Goal: Transaction & Acquisition: Book appointment/travel/reservation

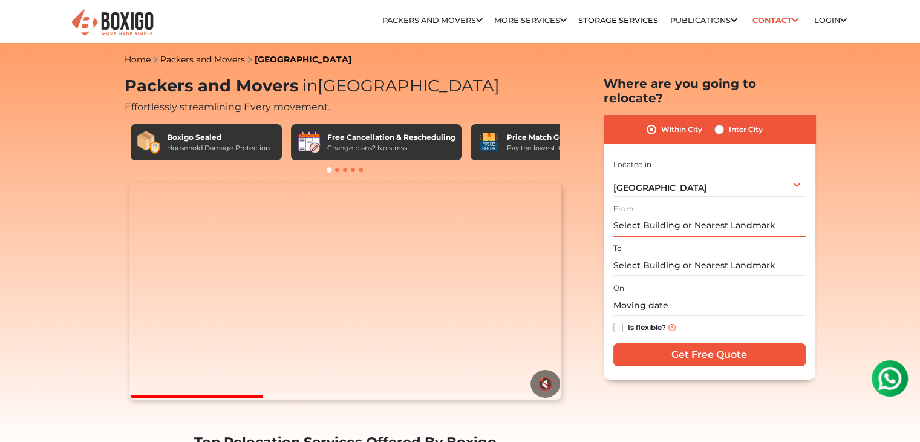
click at [738, 215] on input "text" at bounding box center [710, 225] width 192 height 21
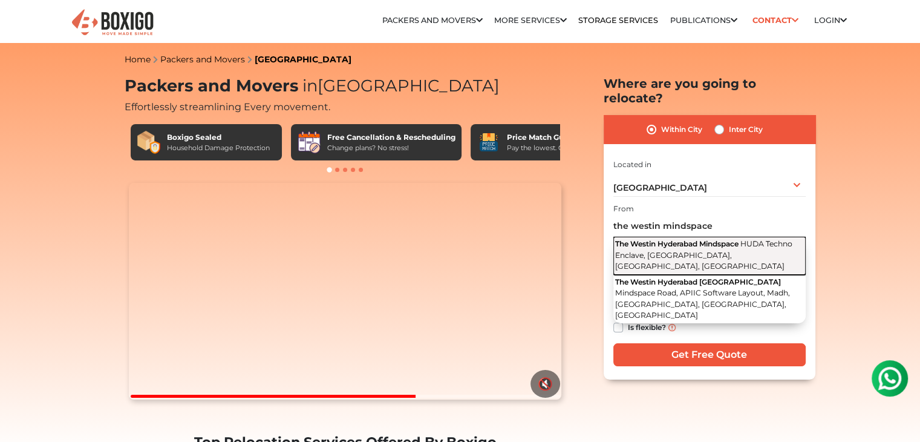
click at [733, 239] on span "The Westin Hyderabad Mindspace" at bounding box center [676, 243] width 123 height 9
type input "The Westin Hyderabad Mindspace, HUDA Techno Enclave, Madhapur, Hyderabad, Telan…"
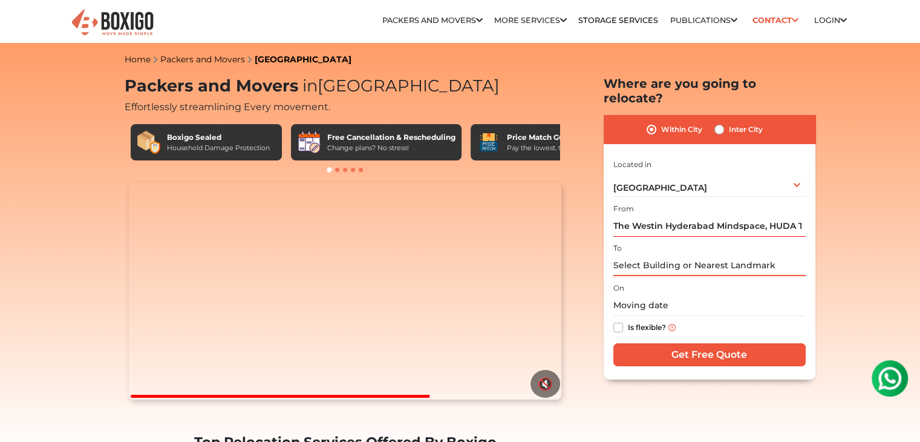
click at [730, 255] on input "text" at bounding box center [710, 265] width 192 height 21
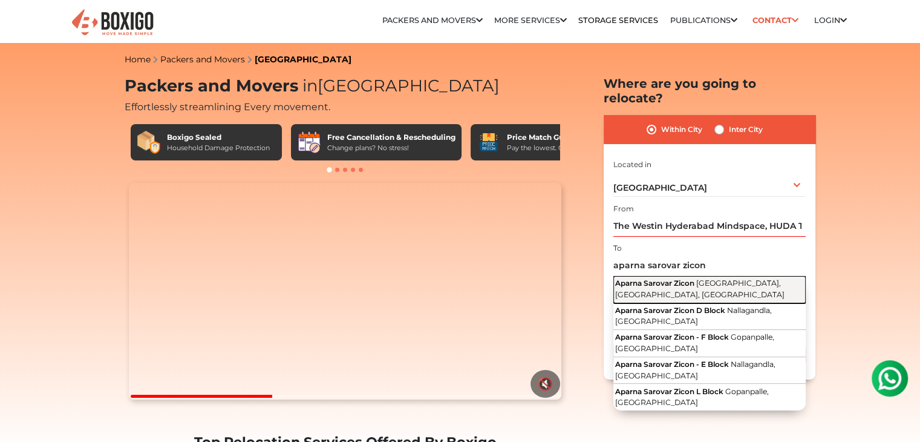
click at [706, 278] on span "Serilingampally, Hyderabad, Telangana" at bounding box center [699, 288] width 169 height 21
type input "Aparna Sarovar Zicon, Serilingampally, Hyderabad, Telangana"
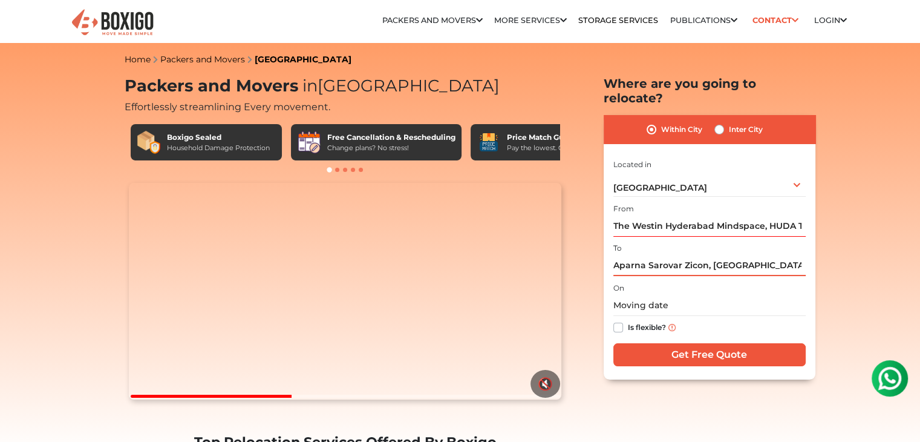
click at [692, 255] on input "Aparna Sarovar Zicon, Serilingampally, Hyderabad, Telangana" at bounding box center [710, 265] width 192 height 21
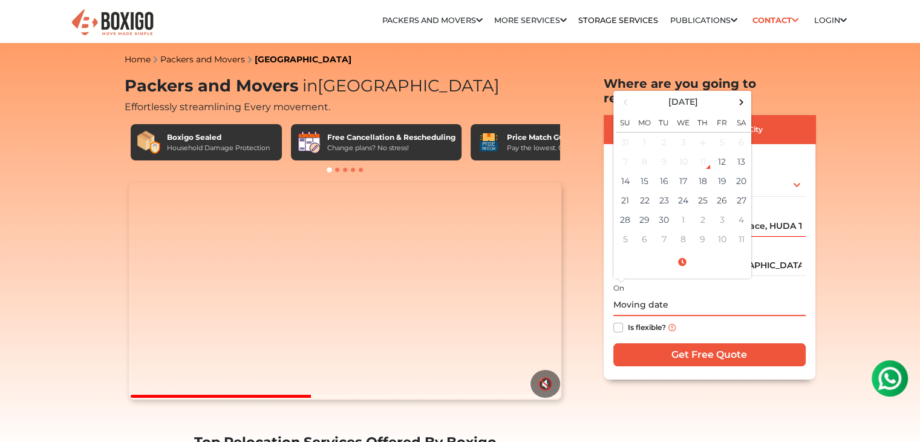
click at [690, 295] on input "text" at bounding box center [710, 305] width 192 height 21
click at [621, 171] on td "14" at bounding box center [625, 180] width 19 height 19
click at [695, 295] on input "09/14/2025 12:00 AM" at bounding box center [710, 305] width 192 height 21
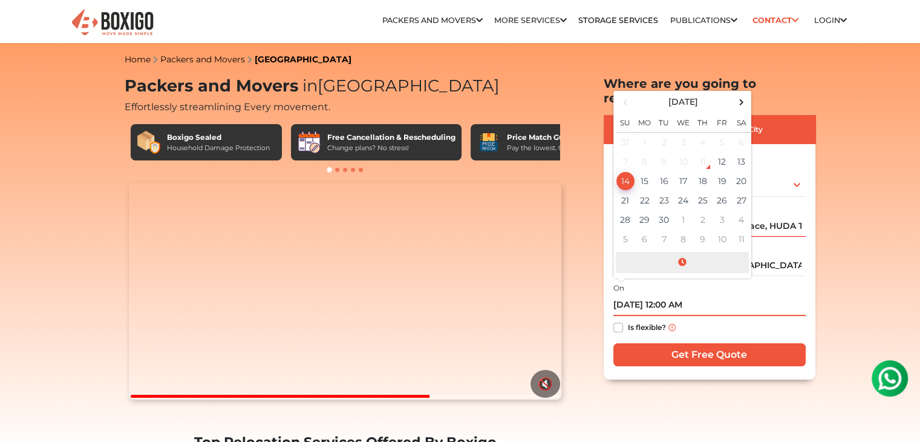
click at [680, 252] on span at bounding box center [682, 262] width 133 height 21
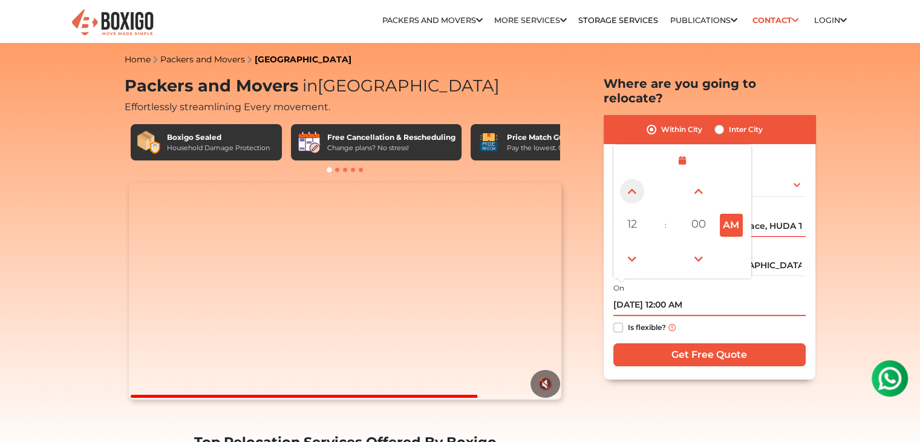
click at [634, 179] on span at bounding box center [632, 191] width 24 height 24
click at [730, 214] on button "AM" at bounding box center [731, 225] width 23 height 23
type input "09/14/2025 1:00 PM"
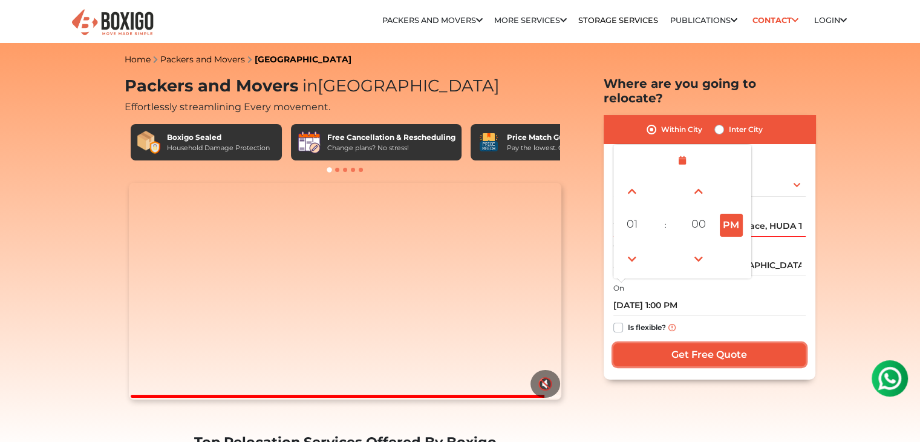
click at [724, 349] on input "Get Free Quote" at bounding box center [710, 354] width 192 height 23
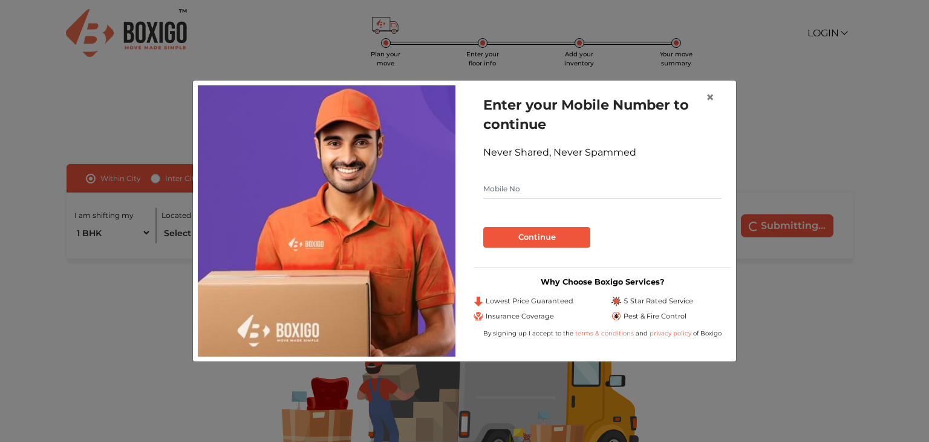
click at [556, 192] on input "text" at bounding box center [602, 188] width 238 height 19
type input "9016162916"
click at [557, 228] on button "Continue" at bounding box center [536, 237] width 107 height 21
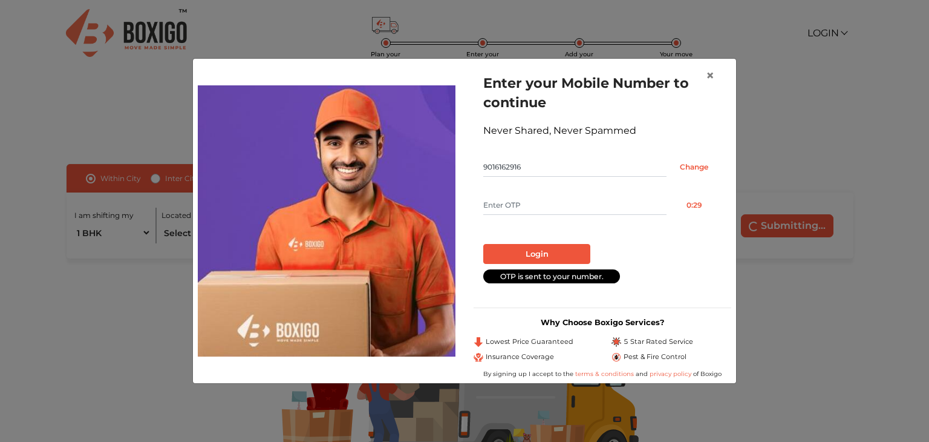
click at [617, 207] on input "text" at bounding box center [574, 204] width 183 height 19
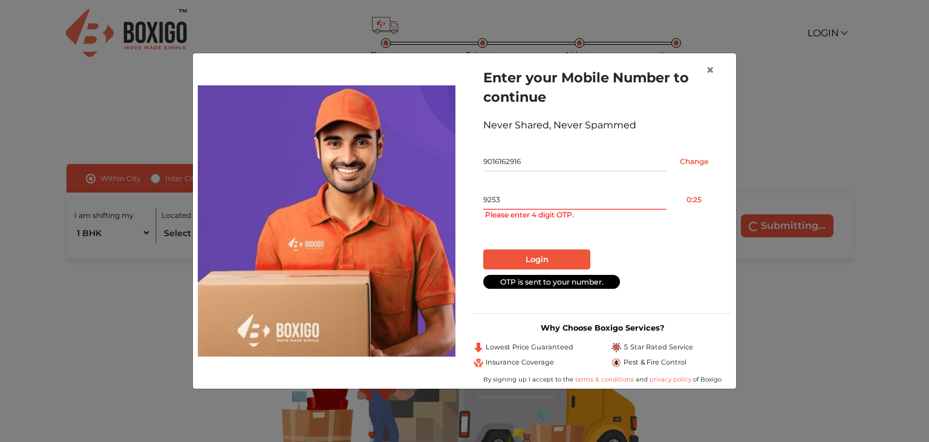
type input "9253"
click at [483, 249] on button "Login" at bounding box center [536, 259] width 107 height 21
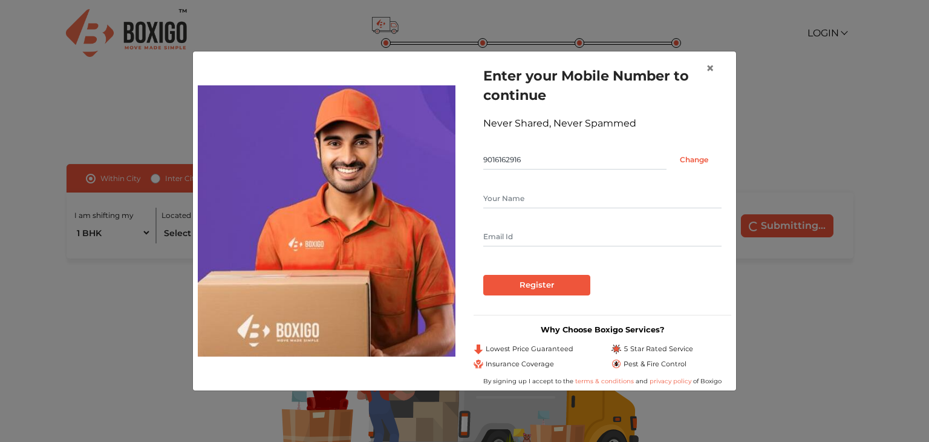
click at [566, 202] on input "text" at bounding box center [602, 198] width 238 height 19
type input "[PERSON_NAME]"
type input "[EMAIL_ADDRESS][DOMAIN_NAME]"
click at [483, 275] on input "Register" at bounding box center [536, 285] width 107 height 21
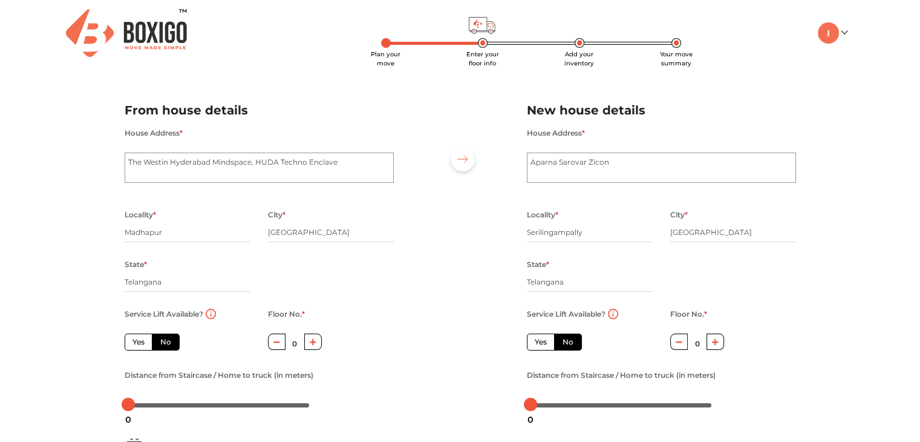
click at [140, 345] on label "Yes" at bounding box center [139, 341] width 28 height 17
click at [140, 344] on input "Yes" at bounding box center [137, 340] width 8 height 8
radio input "true"
click at [379, 340] on div "Service Lift Available? Yes No Floor No. * 0 Distance from Service Lift to truc…" at bounding box center [259, 360] width 287 height 108
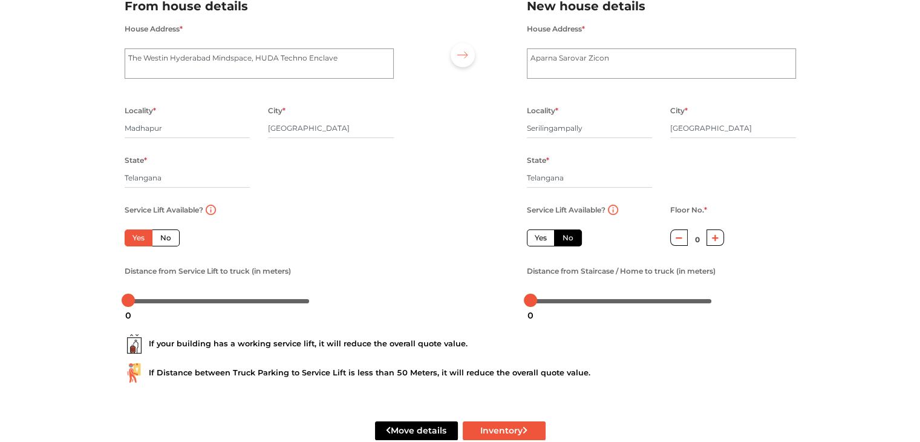
scroll to position [133, 0]
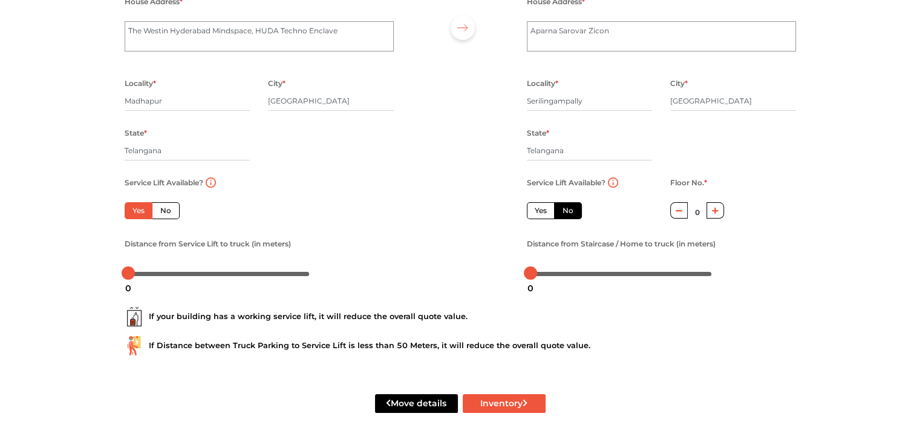
click at [358, 315] on div "If your building has a working service lift, it will reduce the overall quote v…" at bounding box center [461, 316] width 672 height 19
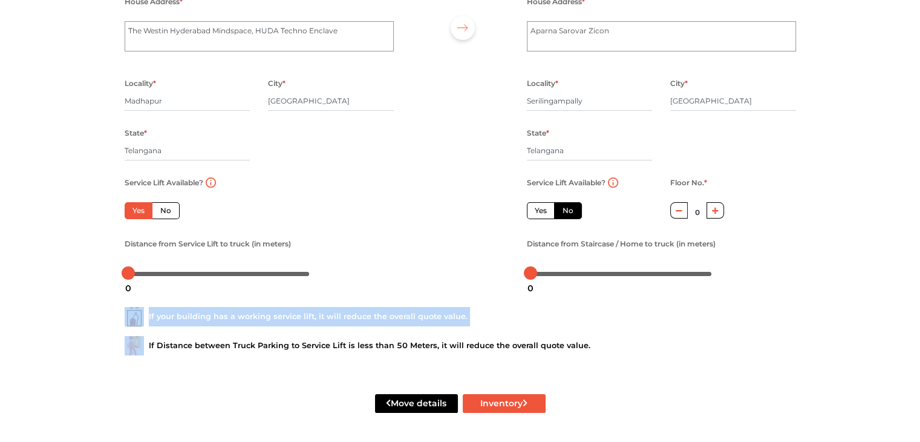
click at [358, 315] on div "If your building has a working service lift, it will reduce the overall quote v…" at bounding box center [461, 316] width 672 height 19
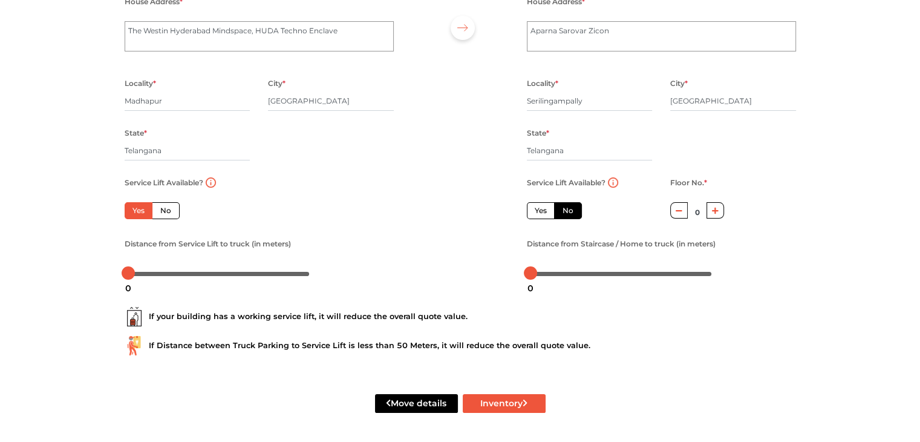
click at [531, 327] on div "If your building has a working service lift, it will reduce the overall quote v…" at bounding box center [461, 325] width 690 height 77
click at [542, 211] on label "Yes" at bounding box center [541, 210] width 28 height 17
click at [542, 211] on input "Yes" at bounding box center [539, 209] width 8 height 8
radio input "false"
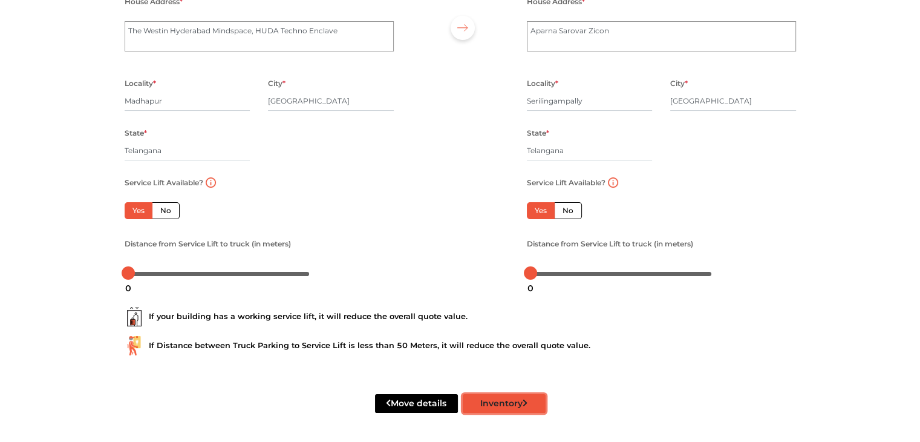
click at [512, 405] on button "Inventory" at bounding box center [504, 403] width 83 height 19
drag, startPoint x: 134, startPoint y: 270, endPoint x: 145, endPoint y: 274, distance: 11.7
click at [145, 274] on div at bounding box center [219, 272] width 182 height 7
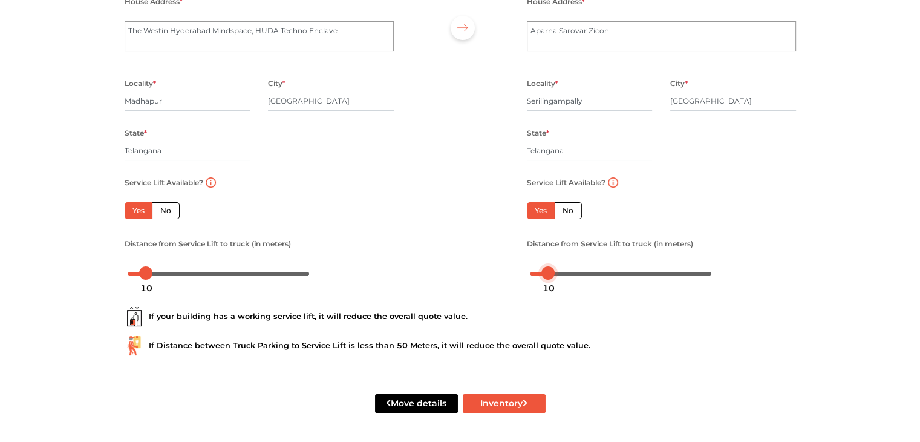
drag, startPoint x: 530, startPoint y: 271, endPoint x: 548, endPoint y: 275, distance: 18.6
click at [548, 275] on body "Plan your move Enter your floor info Add your inventory Your move summary My Mo…" at bounding box center [460, 90] width 920 height 442
click at [494, 407] on button "Inventory" at bounding box center [504, 403] width 83 height 19
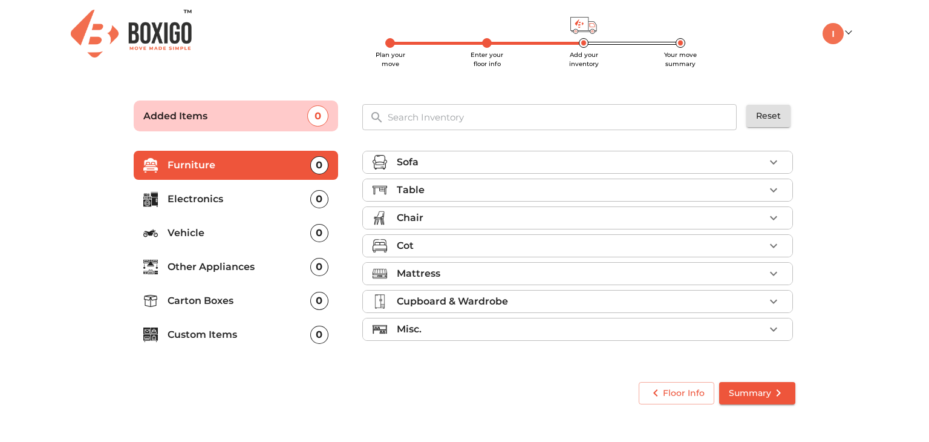
click at [770, 163] on icon "button" at bounding box center [774, 162] width 15 height 15
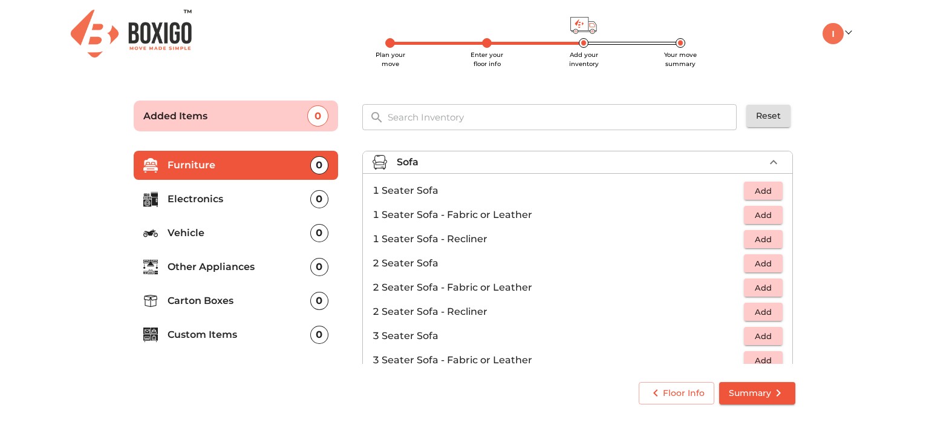
click at [762, 336] on span "Add" at bounding box center [763, 336] width 27 height 14
click at [767, 333] on icon "button" at bounding box center [774, 336] width 15 height 15
click at [774, 160] on icon "button" at bounding box center [774, 162] width 15 height 15
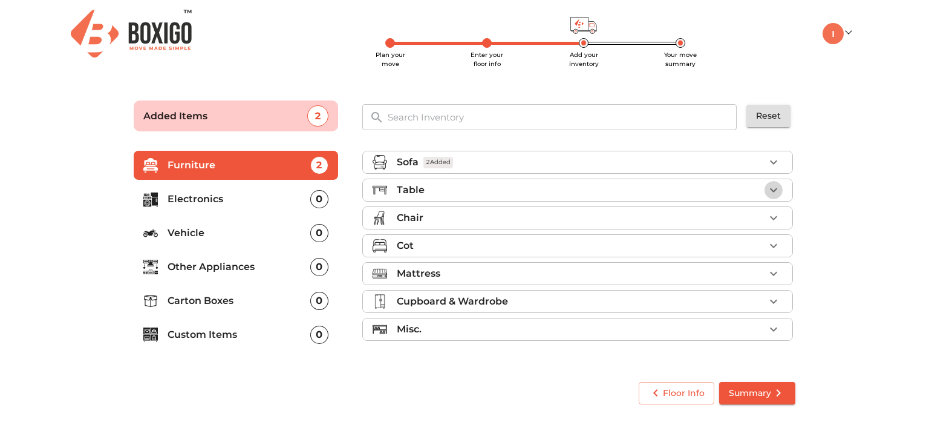
click at [776, 192] on icon "button" at bounding box center [774, 190] width 15 height 15
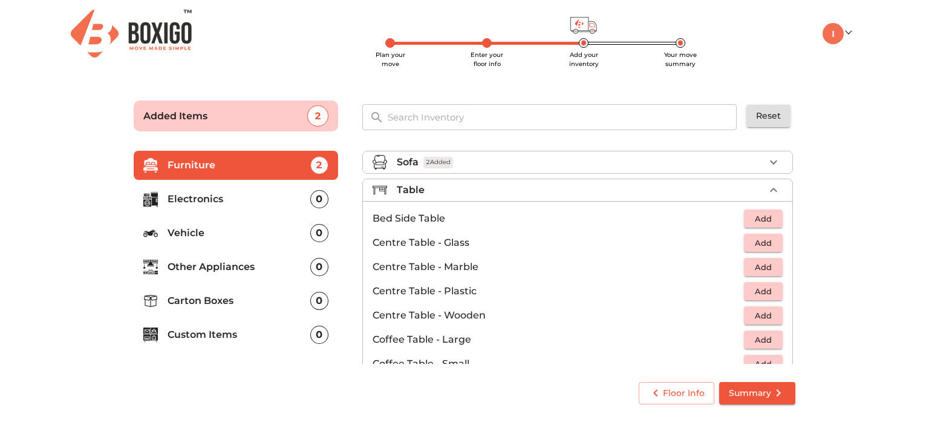
scroll to position [221, 0]
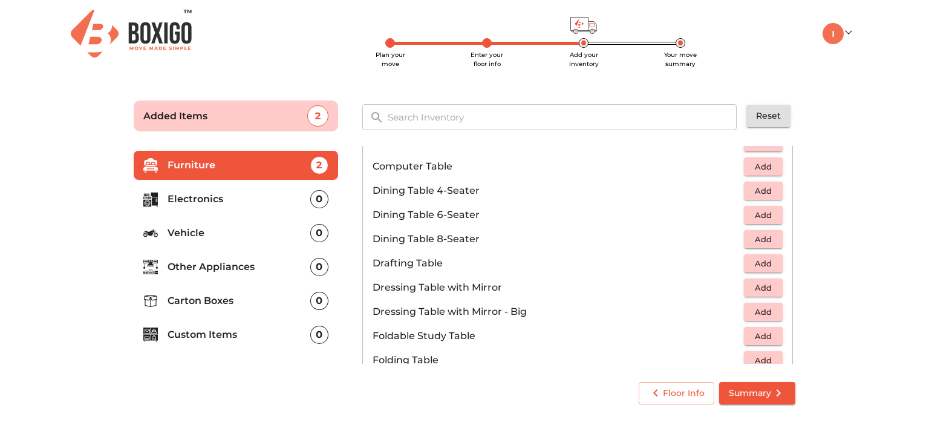
click at [755, 192] on span "Add" at bounding box center [763, 191] width 27 height 14
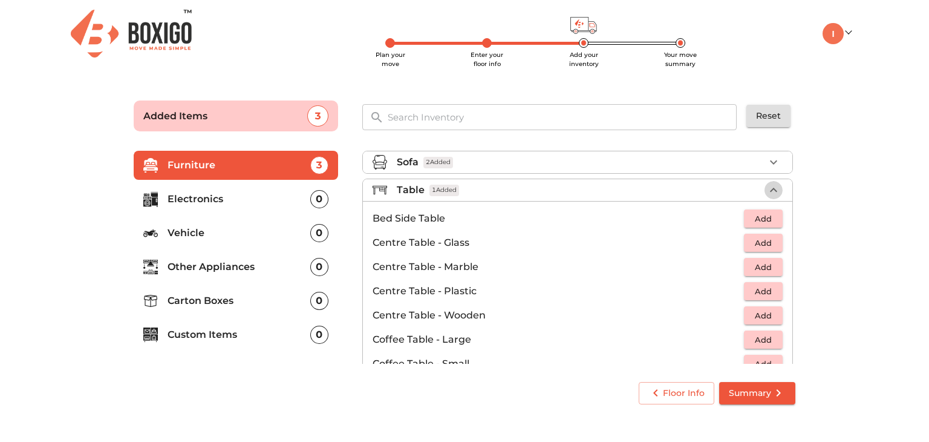
click at [767, 188] on icon "button" at bounding box center [774, 190] width 15 height 15
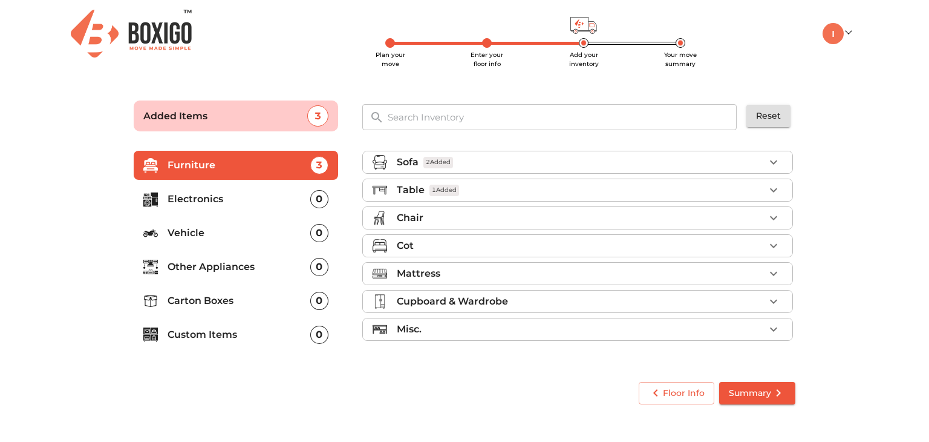
click at [437, 221] on div "Chair" at bounding box center [581, 218] width 368 height 15
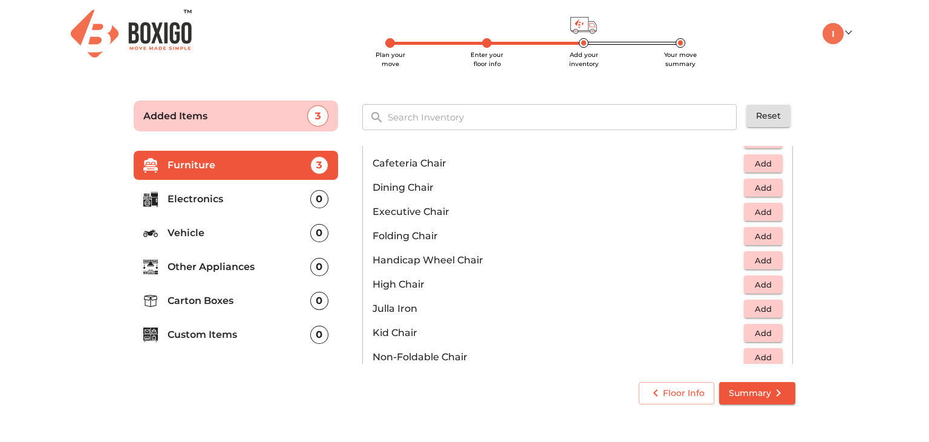
scroll to position [221, 0]
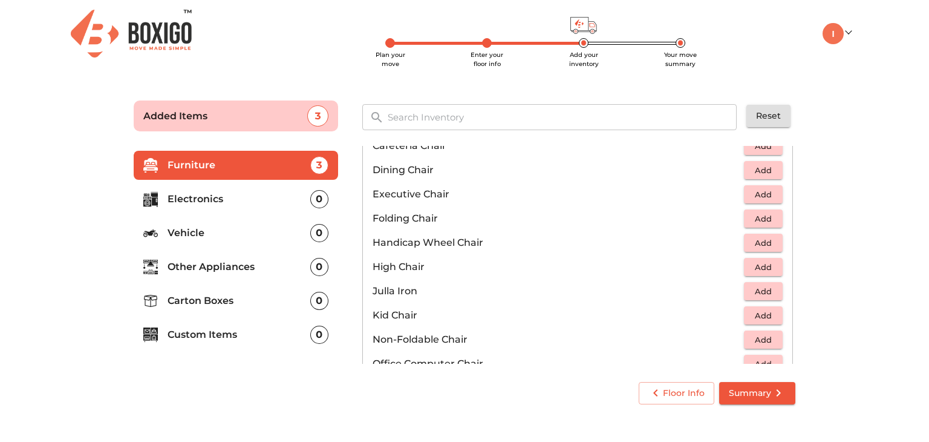
click at [758, 176] on button "Add" at bounding box center [763, 170] width 39 height 19
click at [772, 170] on icon "button" at bounding box center [774, 170] width 15 height 15
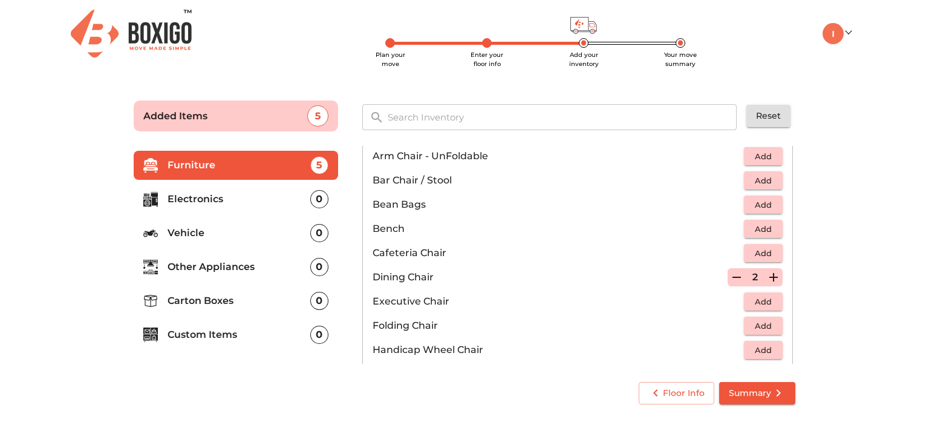
scroll to position [54, 0]
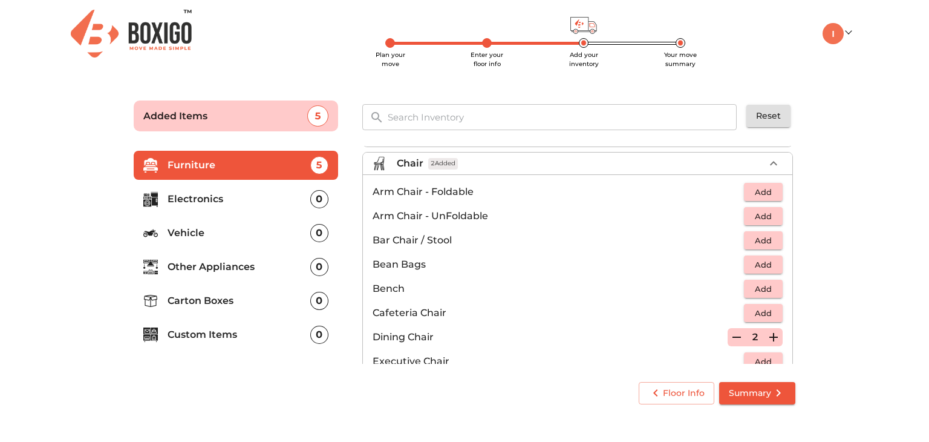
click at [733, 336] on icon "button" at bounding box center [737, 336] width 8 height 1
click at [733, 335] on icon "button" at bounding box center [737, 337] width 8 height 11
click at [772, 332] on button "Add" at bounding box center [763, 337] width 39 height 19
click at [772, 333] on icon "button" at bounding box center [774, 337] width 15 height 15
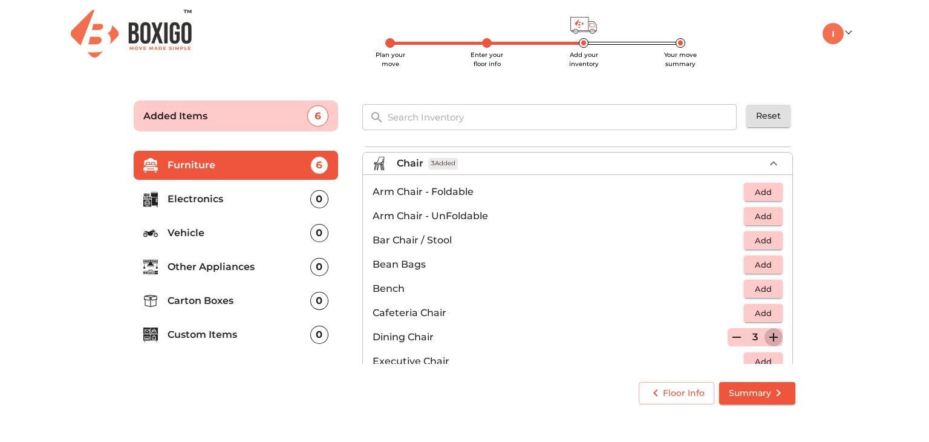
click at [772, 333] on icon "button" at bounding box center [774, 337] width 15 height 15
click at [772, 159] on icon "button" at bounding box center [774, 163] width 15 height 15
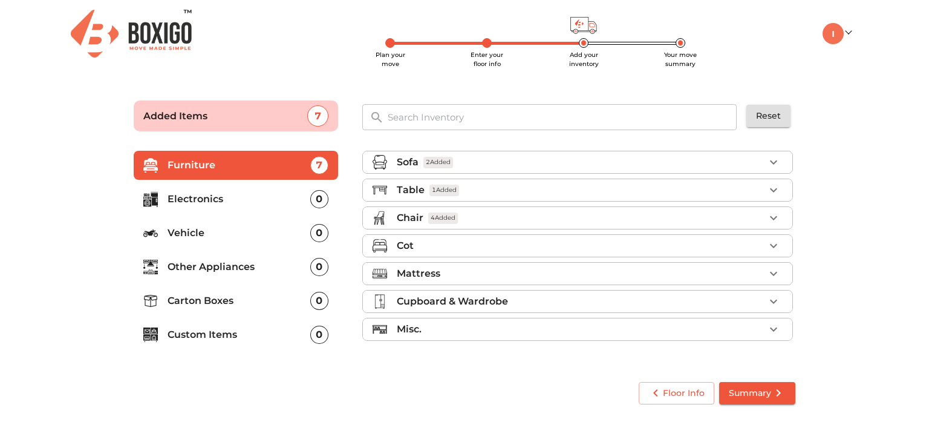
scroll to position [0, 0]
click at [460, 269] on div "Mattress" at bounding box center [581, 273] width 368 height 15
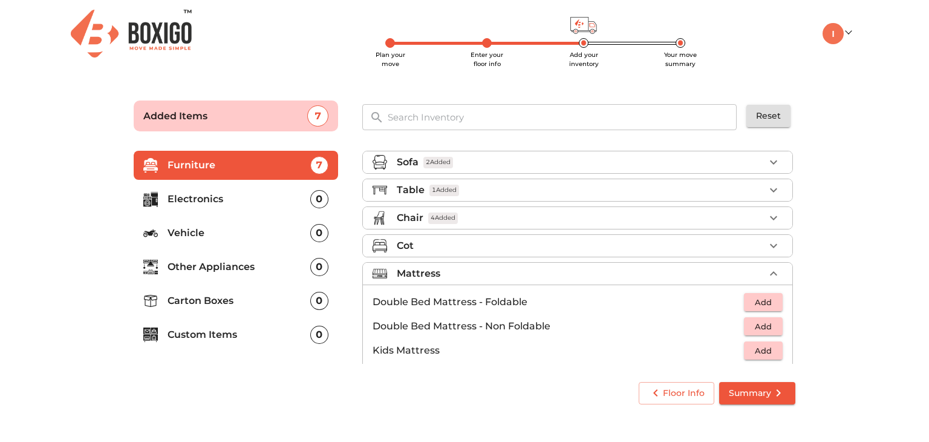
click at [750, 321] on span "Add" at bounding box center [763, 327] width 27 height 14
click at [769, 268] on icon "button" at bounding box center [774, 273] width 15 height 15
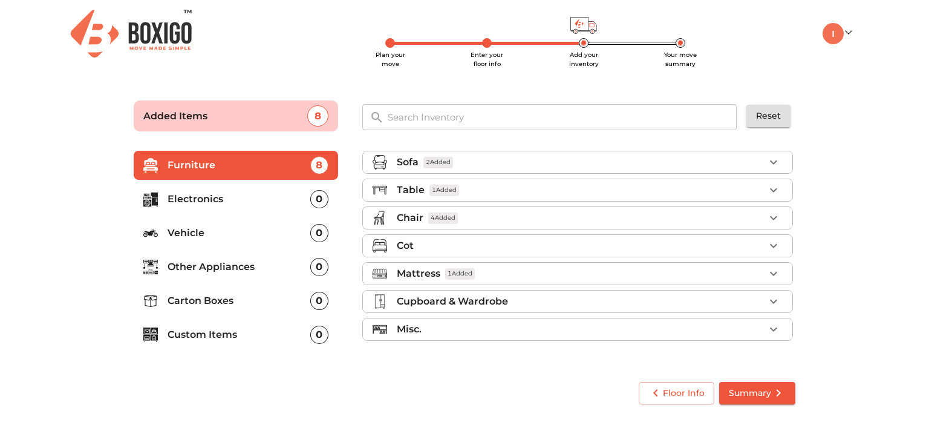
click at [733, 327] on div "Misc." at bounding box center [581, 329] width 368 height 15
click at [195, 249] on ul "Furniture 8 Electronics 0 Vehicle 0 Other Appliances 0 Carton Boxes 0 Custom It…" at bounding box center [236, 252] width 205 height 213
click at [206, 238] on p "Vehicle" at bounding box center [239, 233] width 143 height 15
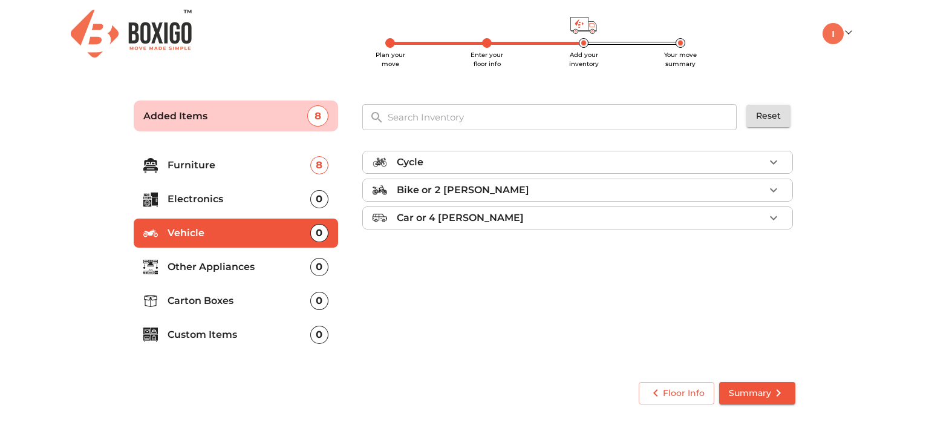
click at [590, 186] on div "Bike or 2 [PERSON_NAME]" at bounding box center [581, 190] width 368 height 15
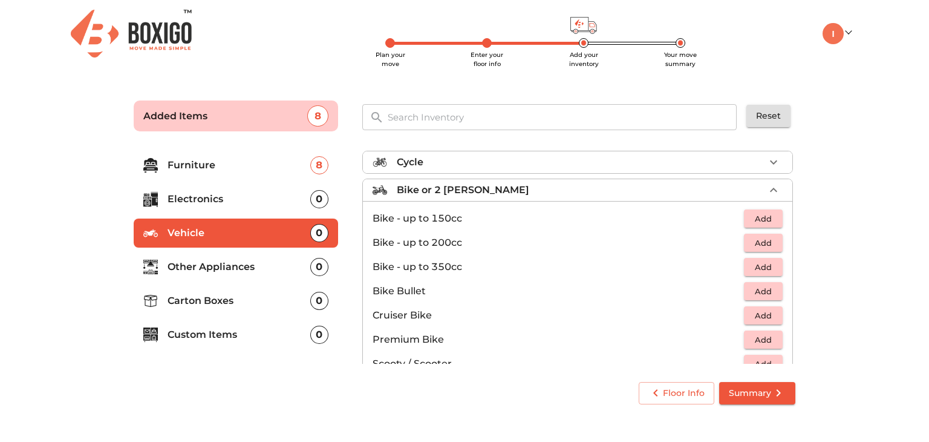
click at [755, 261] on span "Add" at bounding box center [763, 267] width 27 height 14
click at [770, 188] on icon "button" at bounding box center [773, 190] width 7 height 4
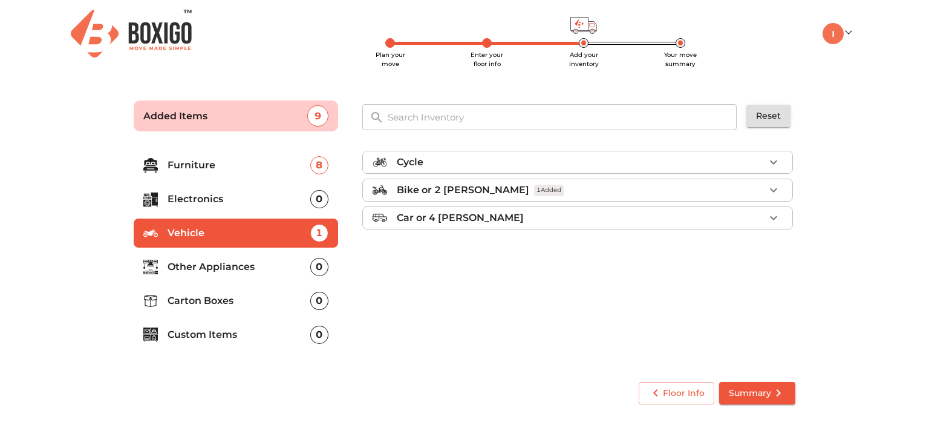
click at [767, 188] on icon "button" at bounding box center [774, 190] width 15 height 15
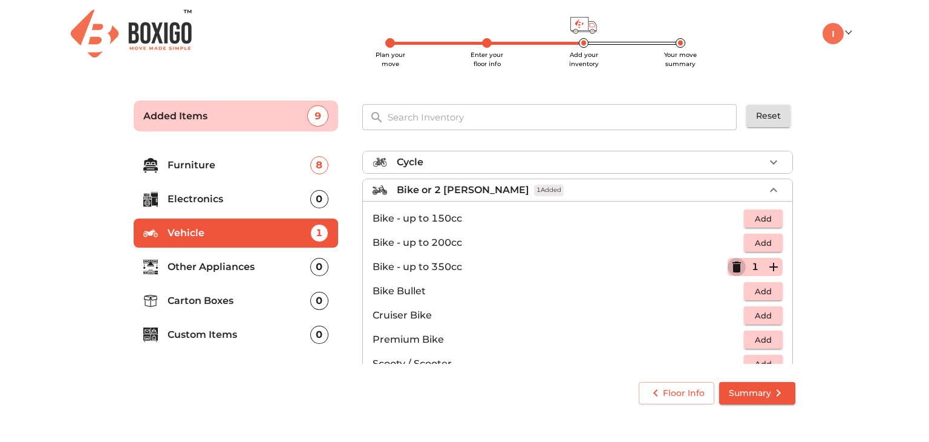
click at [730, 269] on icon "button" at bounding box center [737, 267] width 15 height 15
click at [744, 289] on button "Add" at bounding box center [763, 291] width 39 height 19
click at [767, 187] on icon "button" at bounding box center [774, 190] width 15 height 15
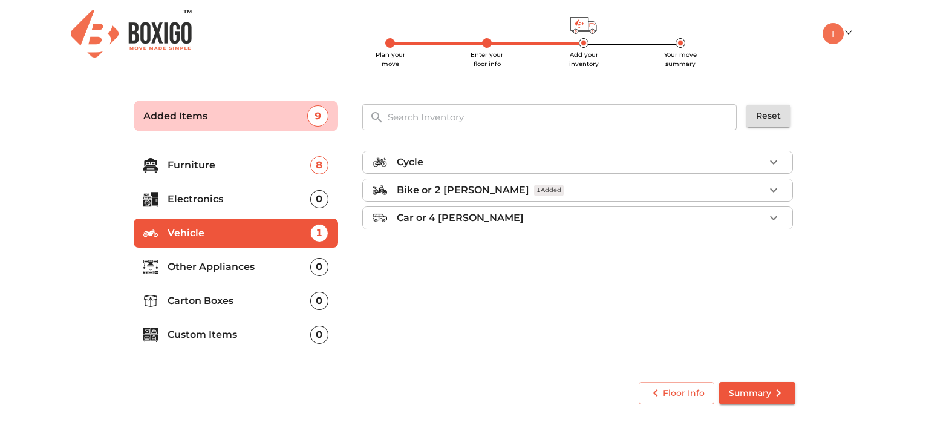
click at [287, 264] on p "Other Appliances" at bounding box center [239, 267] width 143 height 15
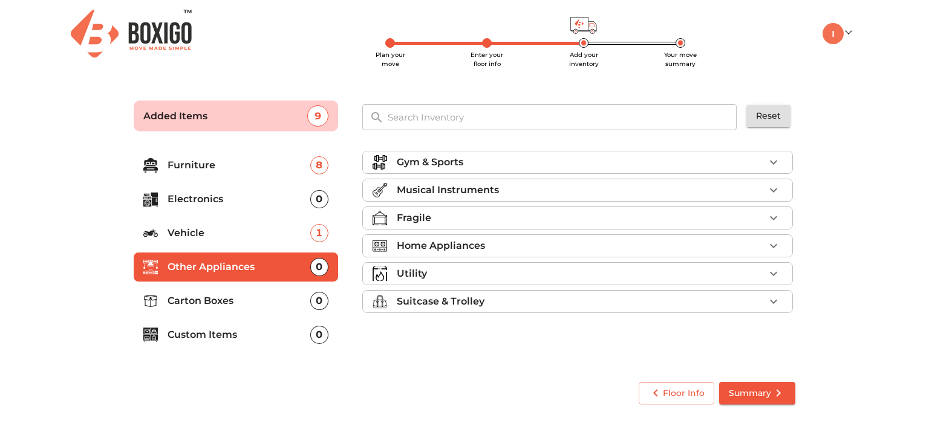
click at [462, 243] on p "Home Appliances" at bounding box center [441, 245] width 88 height 15
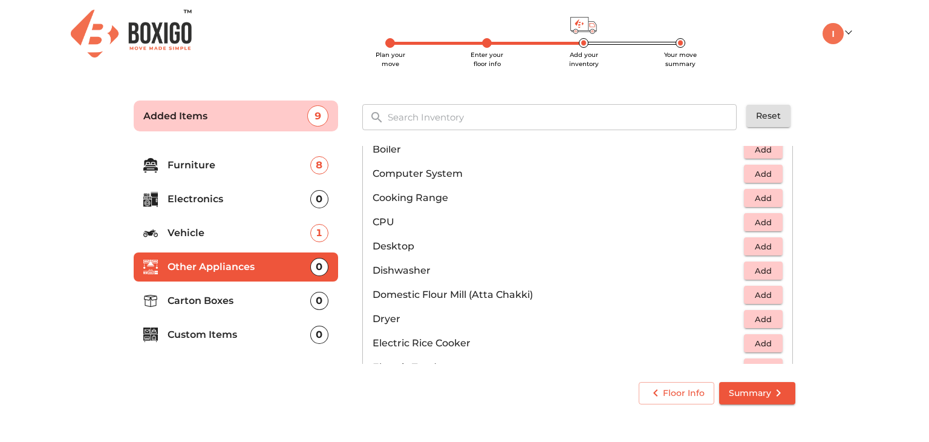
scroll to position [444, 0]
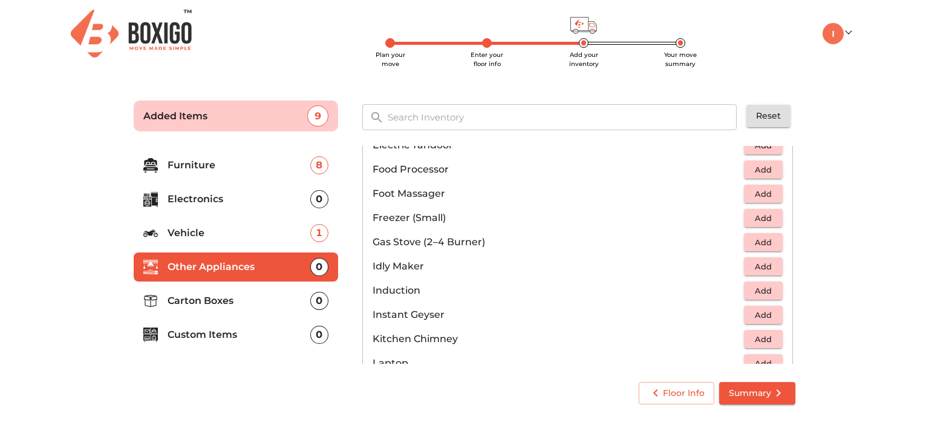
click at [450, 119] on input "text" at bounding box center [563, 117] width 365 height 26
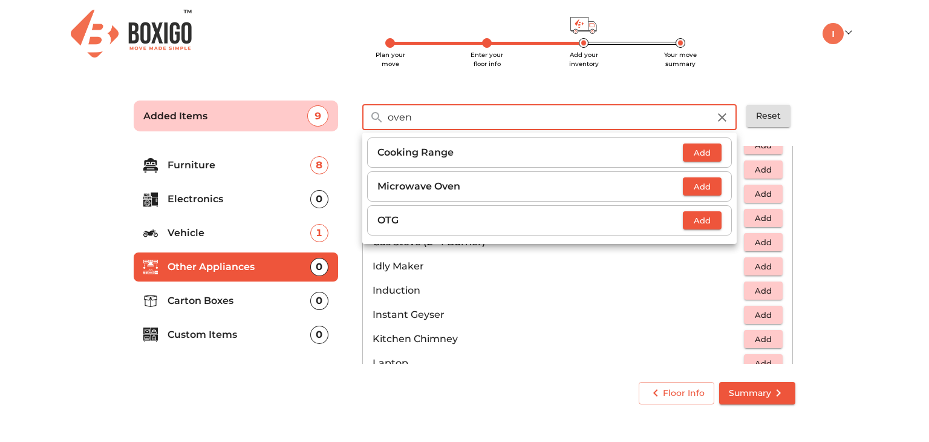
click at [689, 186] on button "Add" at bounding box center [702, 186] width 39 height 19
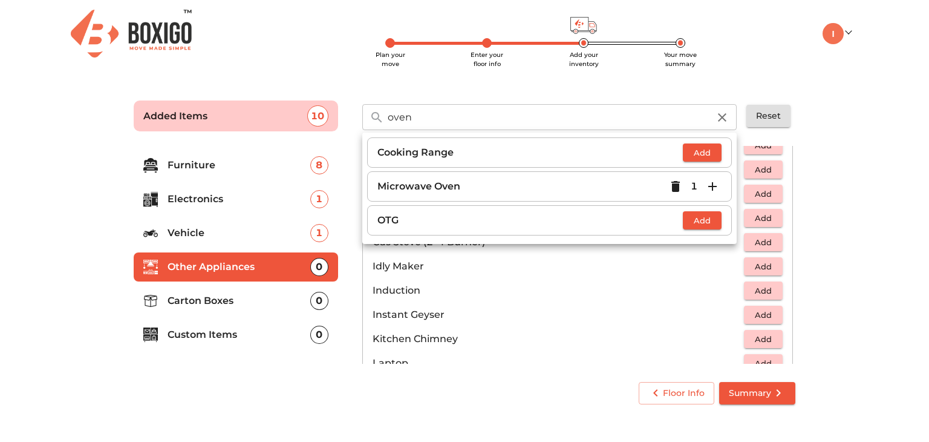
click at [522, 110] on input "oven" at bounding box center [549, 117] width 336 height 26
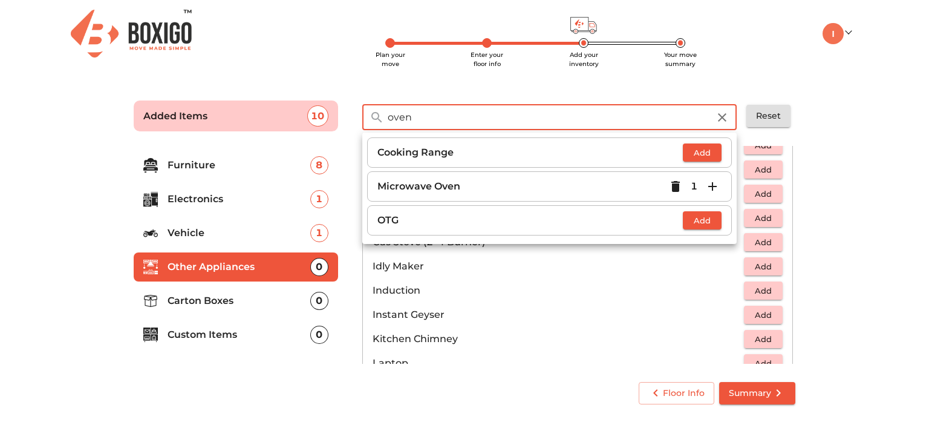
click at [522, 110] on input "oven" at bounding box center [549, 117] width 336 height 26
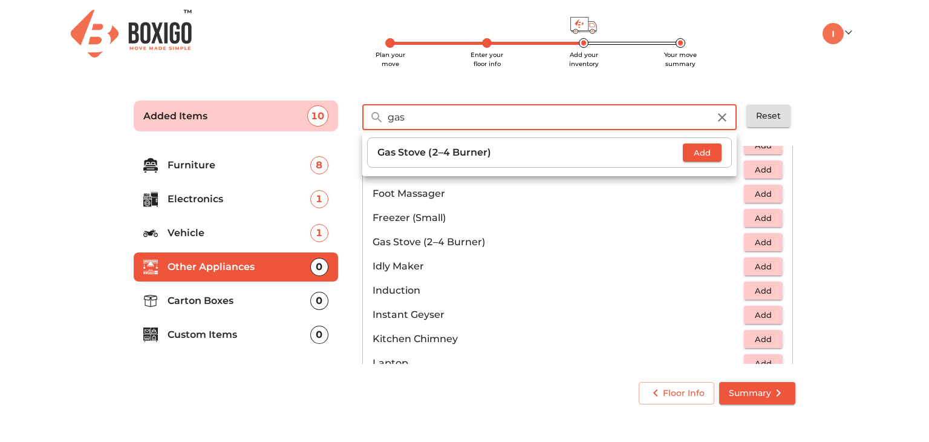
type input "gas"
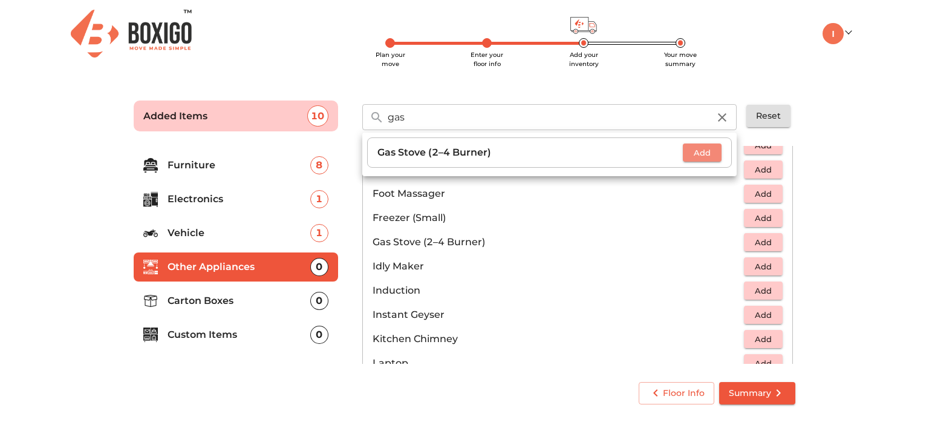
click at [700, 152] on span "Add" at bounding box center [702, 153] width 27 height 14
click at [840, 162] on main "Plan your move Enter your floor info Add your inventory Your move summary Added…" at bounding box center [464, 250] width 929 height 333
click at [731, 117] on button "button" at bounding box center [722, 117] width 29 height 29
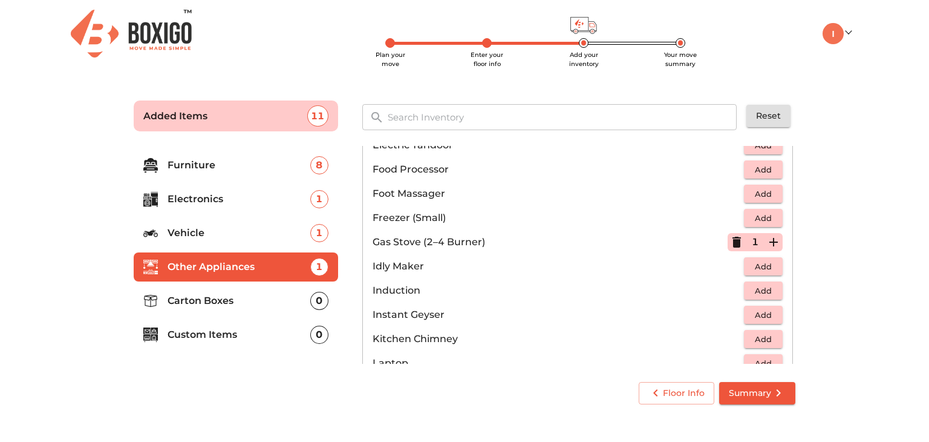
click at [202, 310] on li "Carton Boxes 0" at bounding box center [236, 300] width 205 height 29
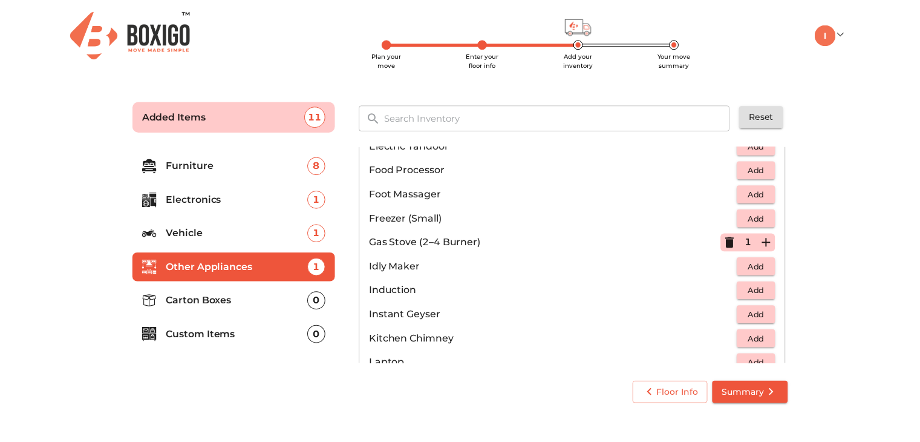
scroll to position [0, 0]
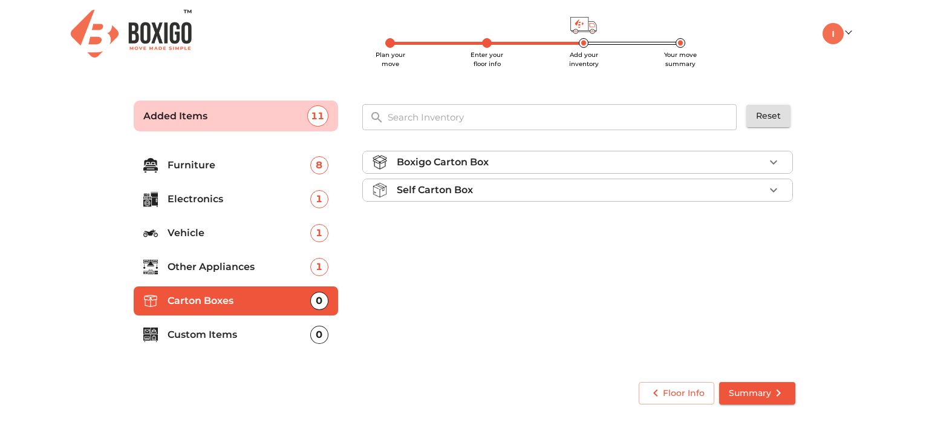
click at [473, 196] on p "Self Carton Box" at bounding box center [435, 190] width 76 height 15
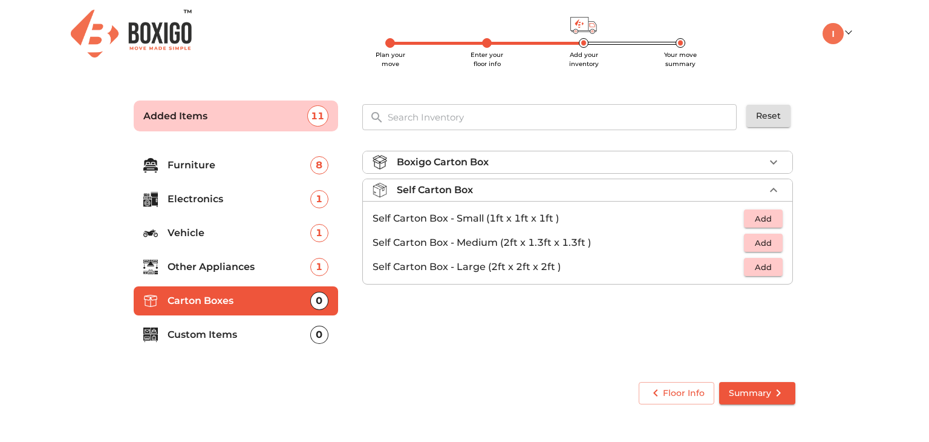
click at [784, 242] on li "Self Carton Box - Medium (2ft x 1.3ft x 1.3ft ) Add" at bounding box center [578, 243] width 430 height 24
click at [782, 241] on button "Add" at bounding box center [763, 243] width 39 height 19
click at [779, 241] on icon "button" at bounding box center [774, 242] width 15 height 15
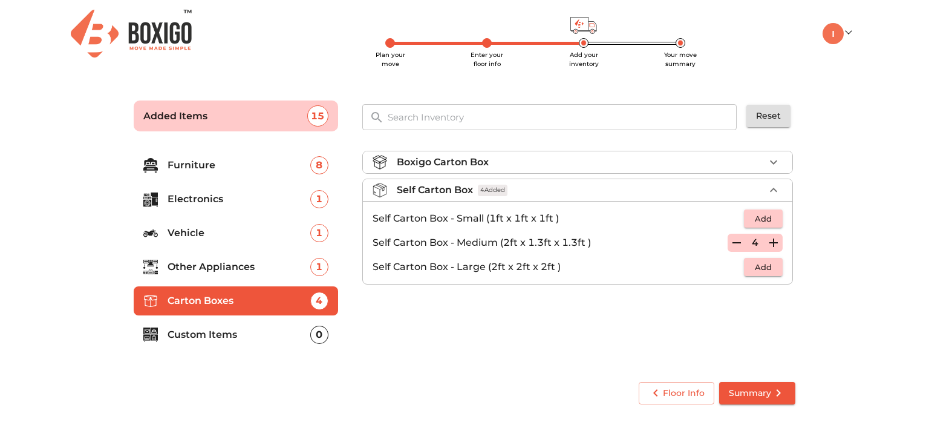
click at [779, 241] on icon "button" at bounding box center [774, 242] width 15 height 15
click at [733, 235] on icon "button" at bounding box center [737, 242] width 15 height 15
click at [473, 352] on div "Boxigo Carton Box Self Carton Box 6 Added Self Carton Box - Small (1ft x 1ft x …" at bounding box center [579, 255] width 443 height 229
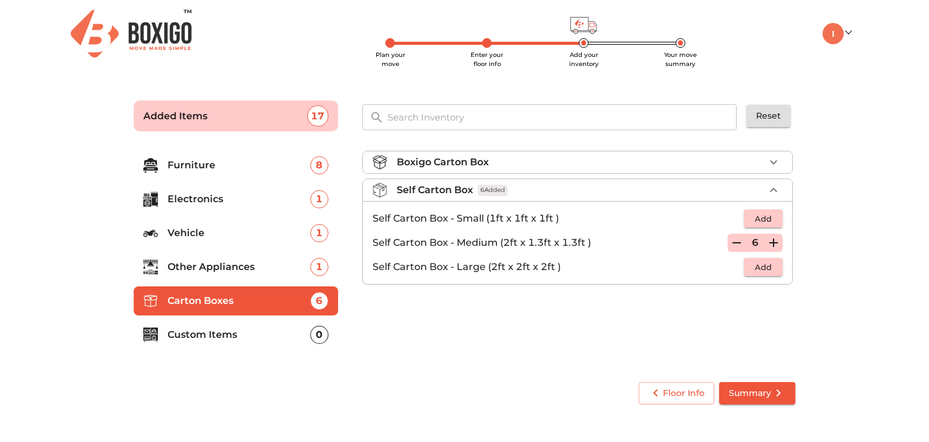
click at [444, 378] on div "Floor Info Summary" at bounding box center [465, 393] width 672 height 32
click at [740, 392] on span "Summary" at bounding box center [757, 392] width 57 height 15
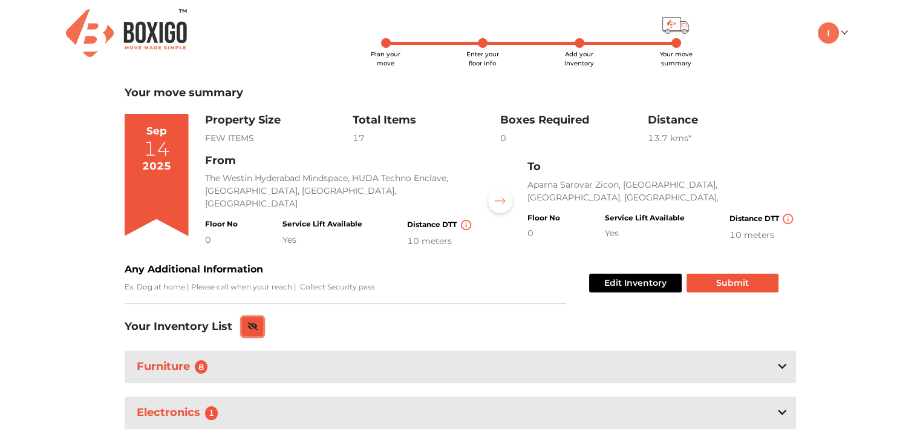
click at [257, 322] on icon at bounding box center [252, 326] width 11 height 8
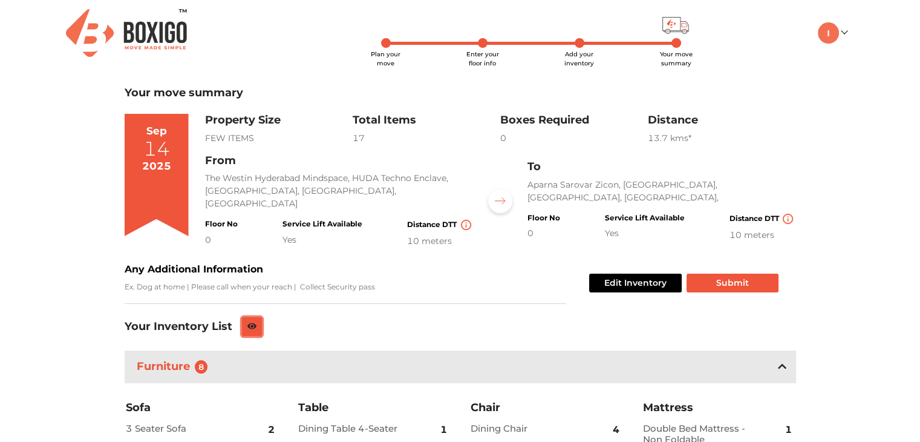
click at [257, 320] on button at bounding box center [252, 326] width 21 height 19
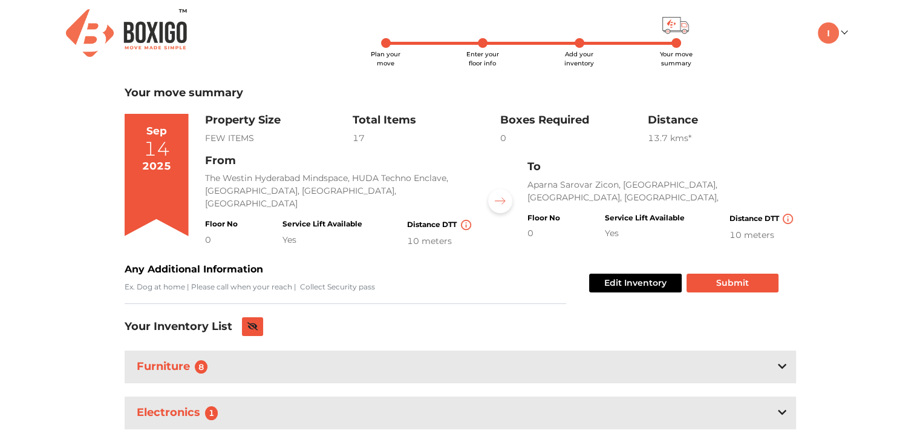
click at [443, 313] on div "Your move summary [DATE] Property Size FEW ITEMS Total Items 17 Boxes Required …" at bounding box center [461, 348] width 672 height 523
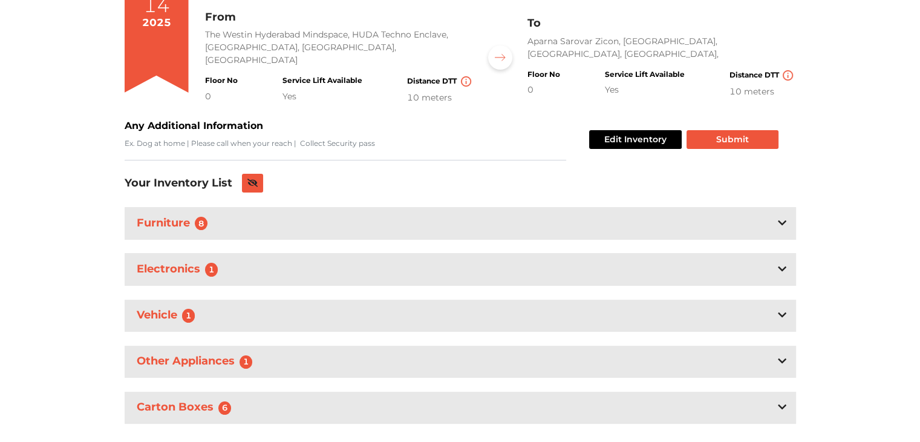
scroll to position [167, 0]
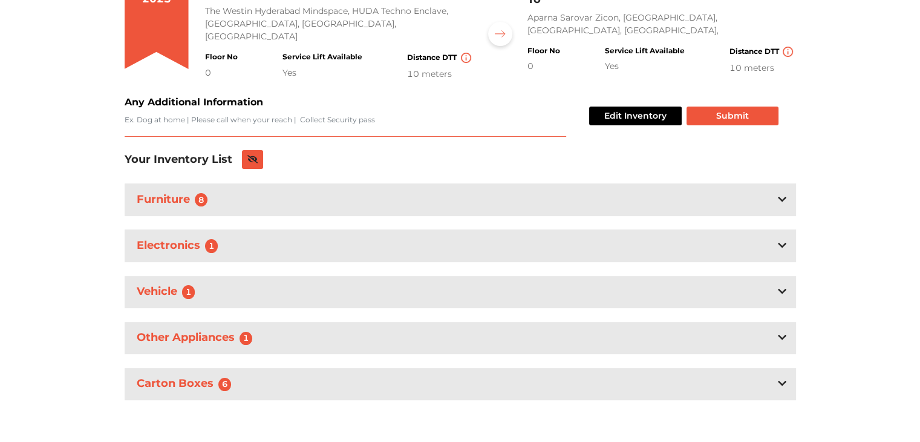
click at [139, 124] on textarea "Any Additional Information" at bounding box center [346, 125] width 442 height 22
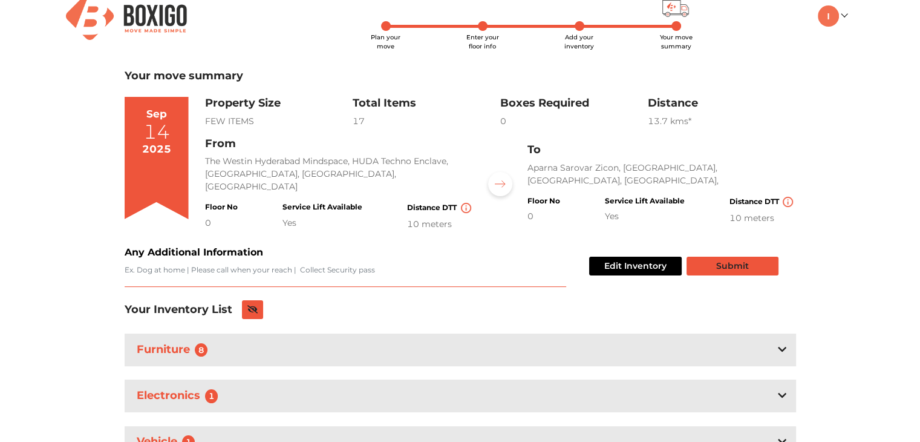
scroll to position [0, 0]
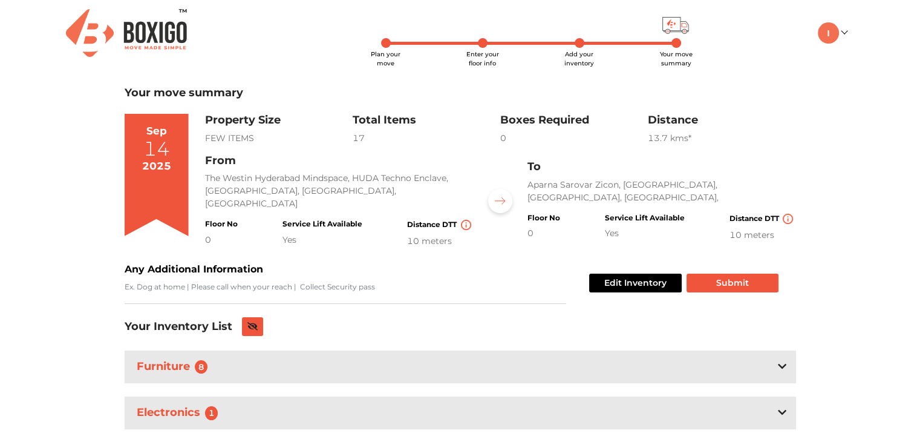
click at [675, 133] on div "13.7 km s*" at bounding box center [722, 138] width 148 height 13
click at [808, 146] on div "Plan your move Enter your floor info Add your inventory Your move summary My Mo…" at bounding box center [460, 305] width 920 height 610
click at [788, 214] on img at bounding box center [788, 219] width 10 height 10
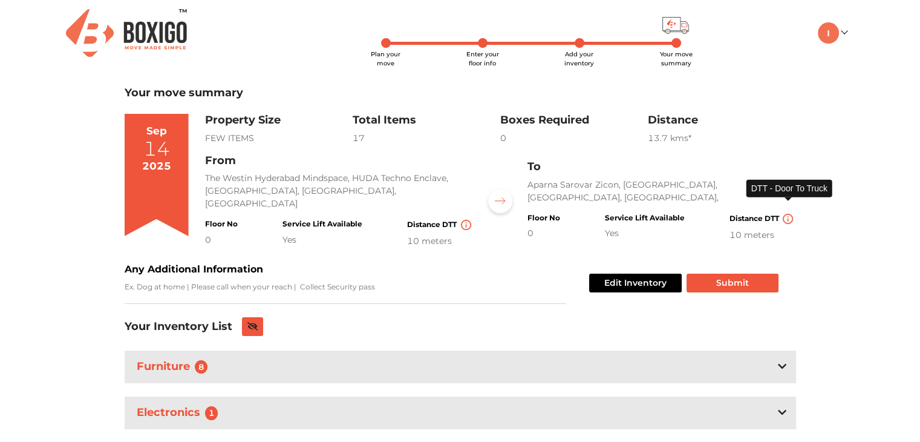
click at [788, 214] on img at bounding box center [788, 219] width 10 height 10
click at [831, 234] on div "Plan your move Enter your floor info Add your inventory Your move summary My Mo…" at bounding box center [460, 305] width 920 height 610
click at [719, 277] on button "Submit" at bounding box center [733, 283] width 92 height 19
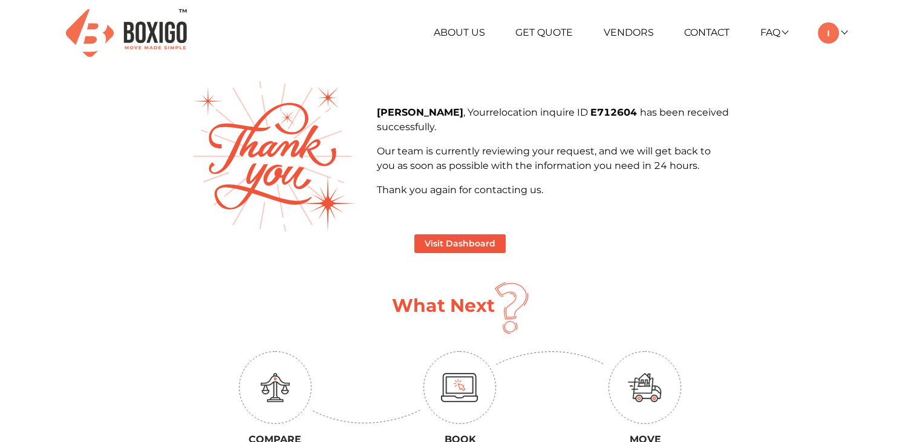
click at [462, 159] on p "Our team is currently reviewing your request, and we will get back to you as so…" at bounding box center [552, 158] width 352 height 29
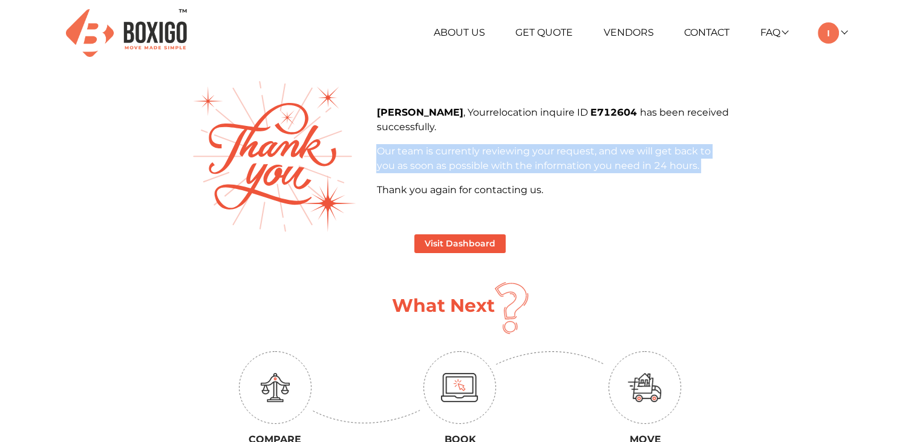
click at [462, 159] on p "Our team is currently reviewing your request, and we will get back to you as so…" at bounding box center [552, 158] width 352 height 29
click at [661, 170] on p "Our team is currently reviewing your request, and we will get back to you as so…" at bounding box center [552, 158] width 352 height 29
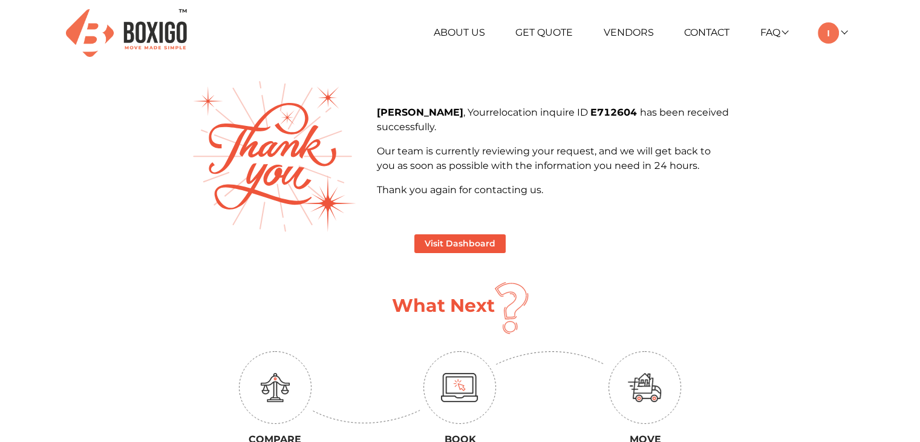
click at [526, 174] on div "[PERSON_NAME] , Your relocation inquire ID E712604 has been received successful…" at bounding box center [552, 151] width 352 height 92
click at [526, 172] on p "Our team is currently reviewing your request, and we will get back to you as so…" at bounding box center [552, 158] width 352 height 29
click at [596, 191] on p "Thank you again for contacting us." at bounding box center [552, 190] width 352 height 15
click at [445, 245] on button "Visit Dashboard" at bounding box center [460, 243] width 91 height 19
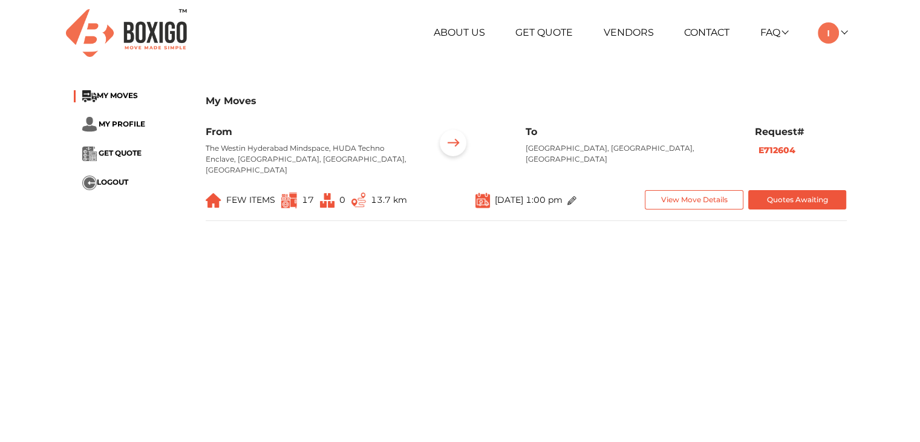
click at [257, 303] on main "My Moves MY MOVES MY PROFILE GET QUOTE LOGOUT My Moves From The [GEOGRAPHIC_DAT…" at bounding box center [460, 299] width 920 height 436
